Goal: Information Seeking & Learning: Learn about a topic

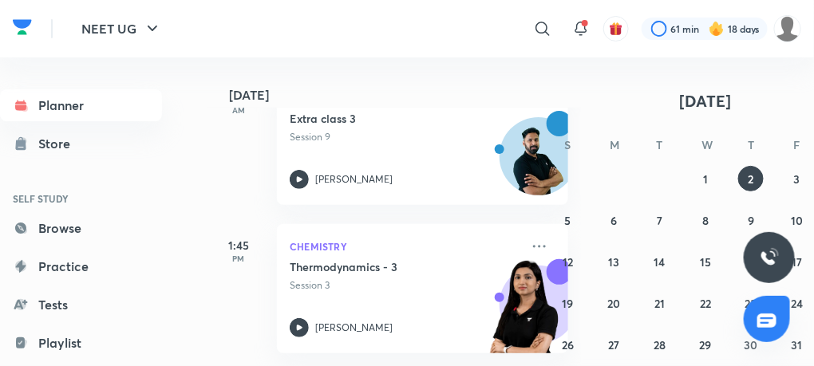
scroll to position [55, 0]
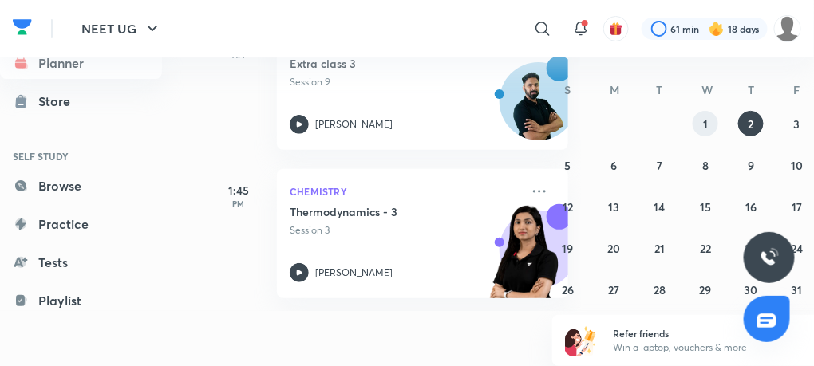
click at [713, 122] on button "1" at bounding box center [705, 124] width 26 height 26
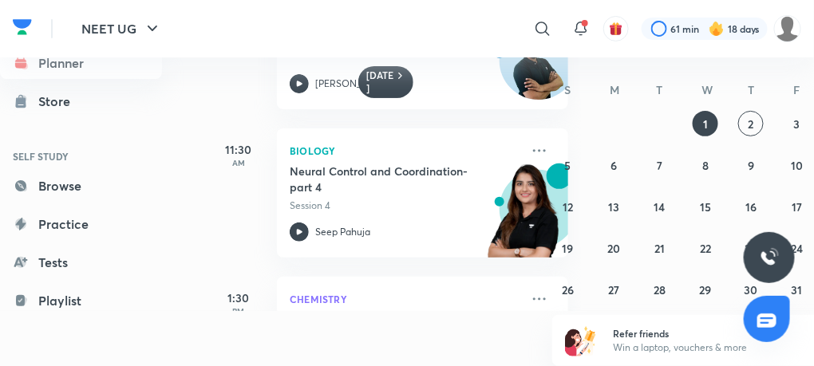
scroll to position [96, 0]
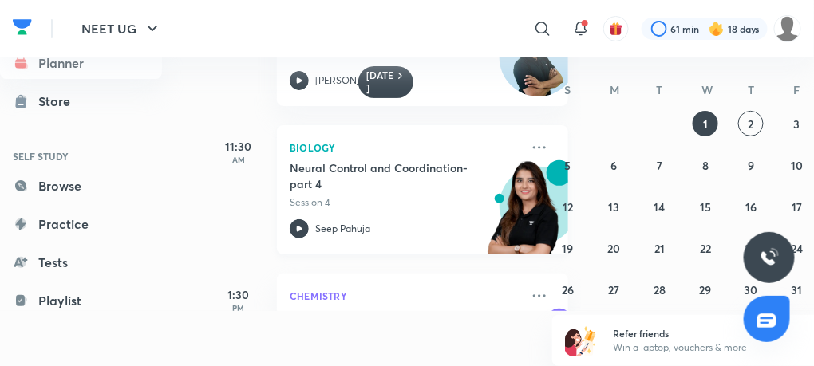
click at [306, 223] on icon at bounding box center [299, 228] width 19 height 19
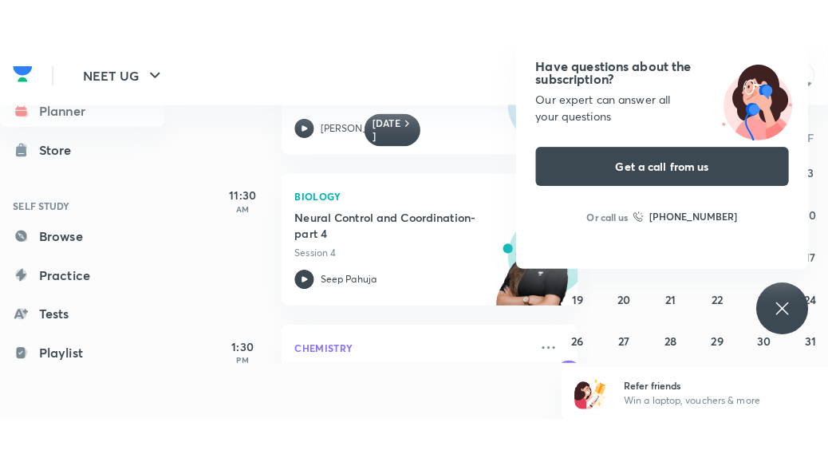
scroll to position [12, 0]
